Goal: Task Accomplishment & Management: Use online tool/utility

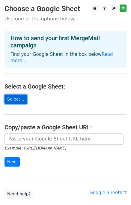
click at [17, 95] on link "Select..." at bounding box center [16, 99] width 23 height 9
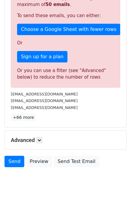
scroll to position [162, 0]
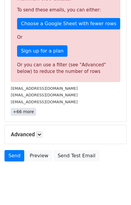
click at [20, 111] on link "+66 more" at bounding box center [23, 112] width 25 height 8
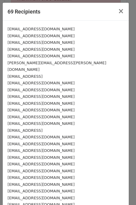
click at [47, 31] on div "contact@robinai.co.uk" at bounding box center [66, 29] width 116 height 7
drag, startPoint x: 43, startPoint y: 29, endPoint x: 24, endPoint y: 32, distance: 19.8
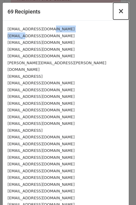
click at [119, 11] on button "×" at bounding box center [121, 11] width 16 height 17
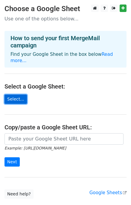
click at [12, 95] on link "Select..." at bounding box center [16, 99] width 23 height 9
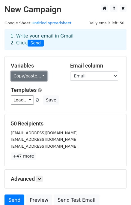
click at [37, 75] on link "Copy/paste..." at bounding box center [29, 75] width 37 height 9
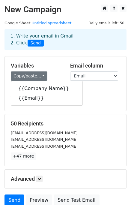
click at [54, 57] on div "Variables Copy/paste... {{Company Name}} {{Email}} Email column Company Name Em…" at bounding box center [66, 83] width 122 height 54
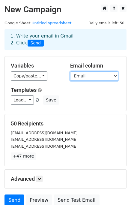
click at [107, 76] on select "Company Name Email" at bounding box center [94, 75] width 48 height 9
click at [70, 71] on select "Company Name Email" at bounding box center [94, 75] width 48 height 9
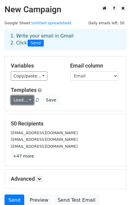
click at [28, 102] on link "Load..." at bounding box center [22, 100] width 23 height 9
click at [88, 94] on div "Templates Load... No templates saved Save" at bounding box center [65, 96] width 119 height 18
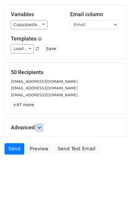
click at [39, 129] on icon at bounding box center [40, 128] width 4 height 4
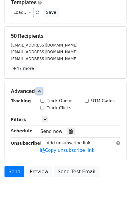
scroll to position [93, 0]
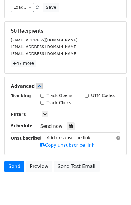
click at [41, 94] on input "Track Opens" at bounding box center [43, 96] width 4 height 4
checkbox input "false"
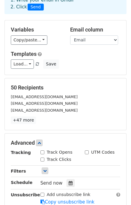
scroll to position [3, 0]
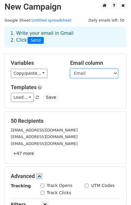
click at [108, 74] on select "Company Name Email" at bounding box center [94, 73] width 48 height 9
click at [70, 69] on select "Company Name Email" at bounding box center [94, 73] width 48 height 9
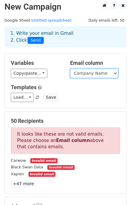
click at [95, 74] on select "Company Name Email" at bounding box center [94, 73] width 48 height 9
select select "Email"
click at [70, 69] on select "Company Name Email" at bounding box center [94, 73] width 48 height 9
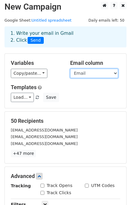
scroll to position [0, 0]
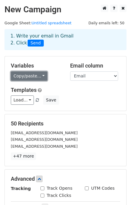
click at [39, 78] on link "Copy/paste..." at bounding box center [29, 75] width 37 height 9
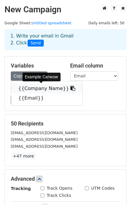
click at [45, 89] on link "{{Company Name}}" at bounding box center [46, 89] width 71 height 10
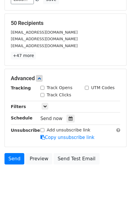
scroll to position [105, 0]
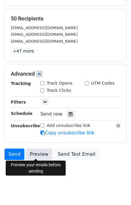
click at [36, 156] on link "Preview" at bounding box center [39, 154] width 26 height 11
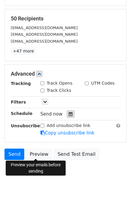
click at [69, 112] on icon at bounding box center [71, 114] width 4 height 4
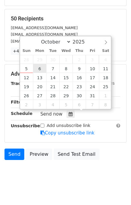
type input "2025-10-06 12:00"
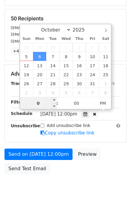
type input "08"
type input "2025-10-06 08:00"
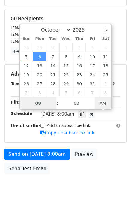
click at [102, 106] on span "AM" at bounding box center [103, 103] width 17 height 12
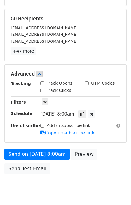
click at [43, 83] on input "Track Opens" at bounding box center [43, 83] width 4 height 4
checkbox input "true"
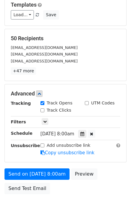
scroll to position [85, 0]
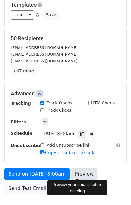
click at [79, 174] on link "Preview" at bounding box center [84, 173] width 26 height 11
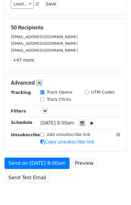
scroll to position [92, 0]
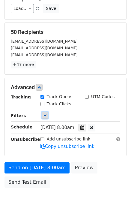
click at [44, 114] on icon at bounding box center [45, 116] width 4 height 4
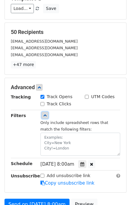
click at [44, 114] on icon at bounding box center [45, 116] width 4 height 4
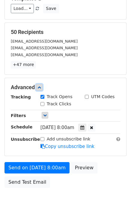
click at [39, 84] on link at bounding box center [39, 87] width 7 height 7
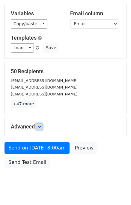
scroll to position [65, 0]
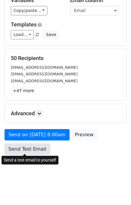
click at [26, 150] on link "Send Test Email" at bounding box center [28, 149] width 46 height 11
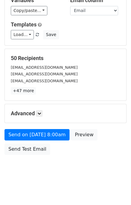
scroll to position [0, 0]
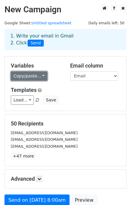
click at [41, 76] on link "Copy/paste..." at bounding box center [29, 75] width 37 height 9
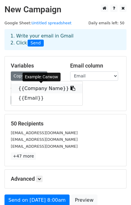
click at [53, 90] on link "{{Company Name}}" at bounding box center [46, 89] width 71 height 10
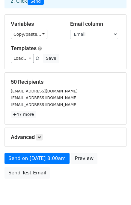
scroll to position [65, 0]
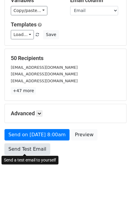
click at [22, 148] on link "Send Test Email" at bounding box center [28, 149] width 46 height 11
click at [22, 146] on link "Send Test Email" at bounding box center [28, 149] width 46 height 11
click at [29, 144] on link "Send Test Email" at bounding box center [28, 149] width 46 height 11
click at [28, 151] on link "Send Test Email" at bounding box center [28, 149] width 46 height 11
click at [36, 147] on link "Send Test Email" at bounding box center [28, 149] width 46 height 11
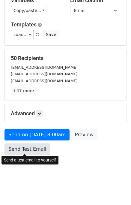
click at [26, 149] on link "Send Test Email" at bounding box center [28, 149] width 46 height 11
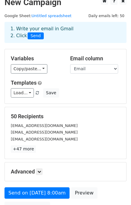
scroll to position [0, 0]
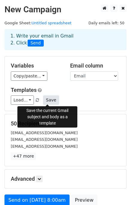
click at [45, 99] on button "Save" at bounding box center [51, 100] width 16 height 9
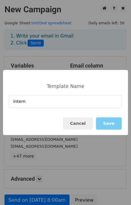
type input "intern"
click at [111, 123] on button "Save" at bounding box center [109, 123] width 26 height 12
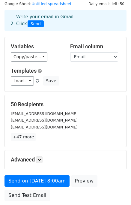
scroll to position [49, 0]
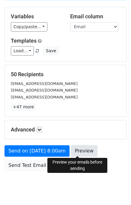
click at [83, 151] on link "Preview" at bounding box center [84, 150] width 26 height 11
click at [77, 149] on link "Preview" at bounding box center [84, 150] width 26 height 11
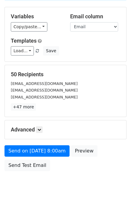
click at [93, 168] on div "Send on Oct 6 at 8:00am Preview Send Test Email" at bounding box center [65, 159] width 131 height 29
click at [43, 130] on link at bounding box center [39, 129] width 7 height 7
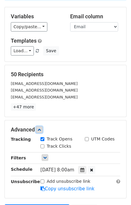
click at [41, 130] on icon at bounding box center [40, 130] width 4 height 4
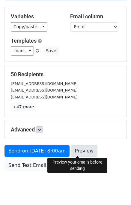
click at [79, 151] on link "Preview" at bounding box center [84, 150] width 26 height 11
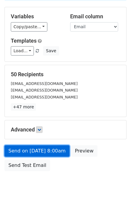
click at [37, 151] on link "Send on Oct 6 at 8:00am" at bounding box center [37, 150] width 65 height 11
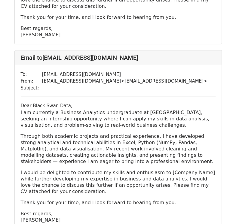
scroll to position [198, 0]
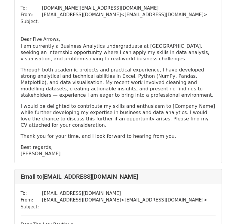
scroll to position [1379, 0]
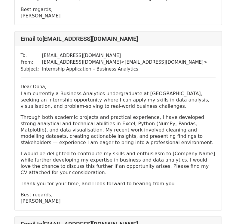
scroll to position [938, 0]
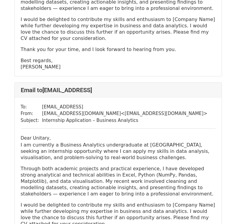
scroll to position [521, 0]
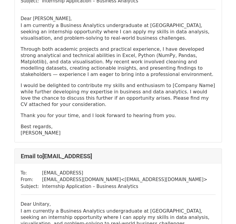
scroll to position [451, 0]
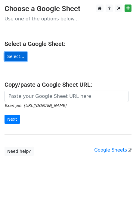
click at [16, 54] on link "Select..." at bounding box center [16, 56] width 23 height 9
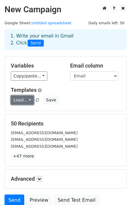
click at [23, 101] on link "Load..." at bounding box center [22, 100] width 23 height 9
click at [24, 112] on link "intern" at bounding box center [34, 114] width 47 height 10
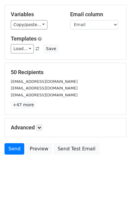
scroll to position [51, 0]
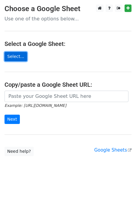
click at [11, 53] on link "Select..." at bounding box center [16, 56] width 23 height 9
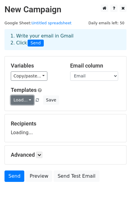
click at [27, 102] on link "Load..." at bounding box center [22, 100] width 23 height 9
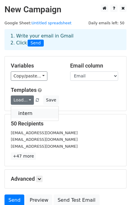
click at [24, 110] on link "intern" at bounding box center [34, 114] width 47 height 10
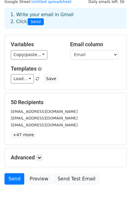
scroll to position [51, 0]
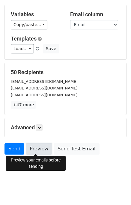
click at [39, 149] on link "Preview" at bounding box center [39, 148] width 26 height 11
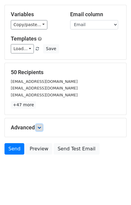
click at [38, 127] on link at bounding box center [39, 127] width 7 height 7
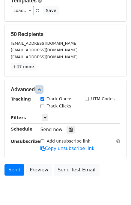
scroll to position [94, 0]
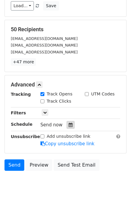
click at [70, 125] on div at bounding box center [71, 125] width 8 height 8
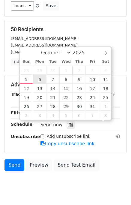
scroll to position [0, 0]
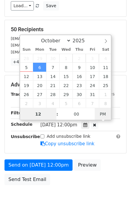
type input "2025-10-06 00:00"
click at [103, 113] on span "AM" at bounding box center [103, 114] width 17 height 12
type input "8"
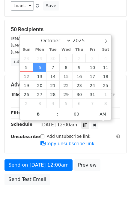
type input "2025-10-06 08:00"
click at [114, 123] on div "Mon, Oct 6, 12:00am 2025-10-06 08:00" at bounding box center [80, 125] width 89 height 8
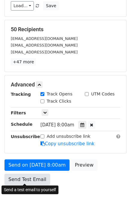
click at [38, 179] on link "Send Test Email" at bounding box center [28, 179] width 46 height 11
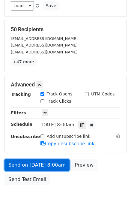
click at [45, 167] on link "Send on Oct 6 at 8:00am" at bounding box center [37, 164] width 65 height 11
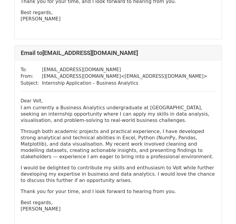
scroll to position [758, 0]
